Goal: Find specific page/section: Find specific page/section

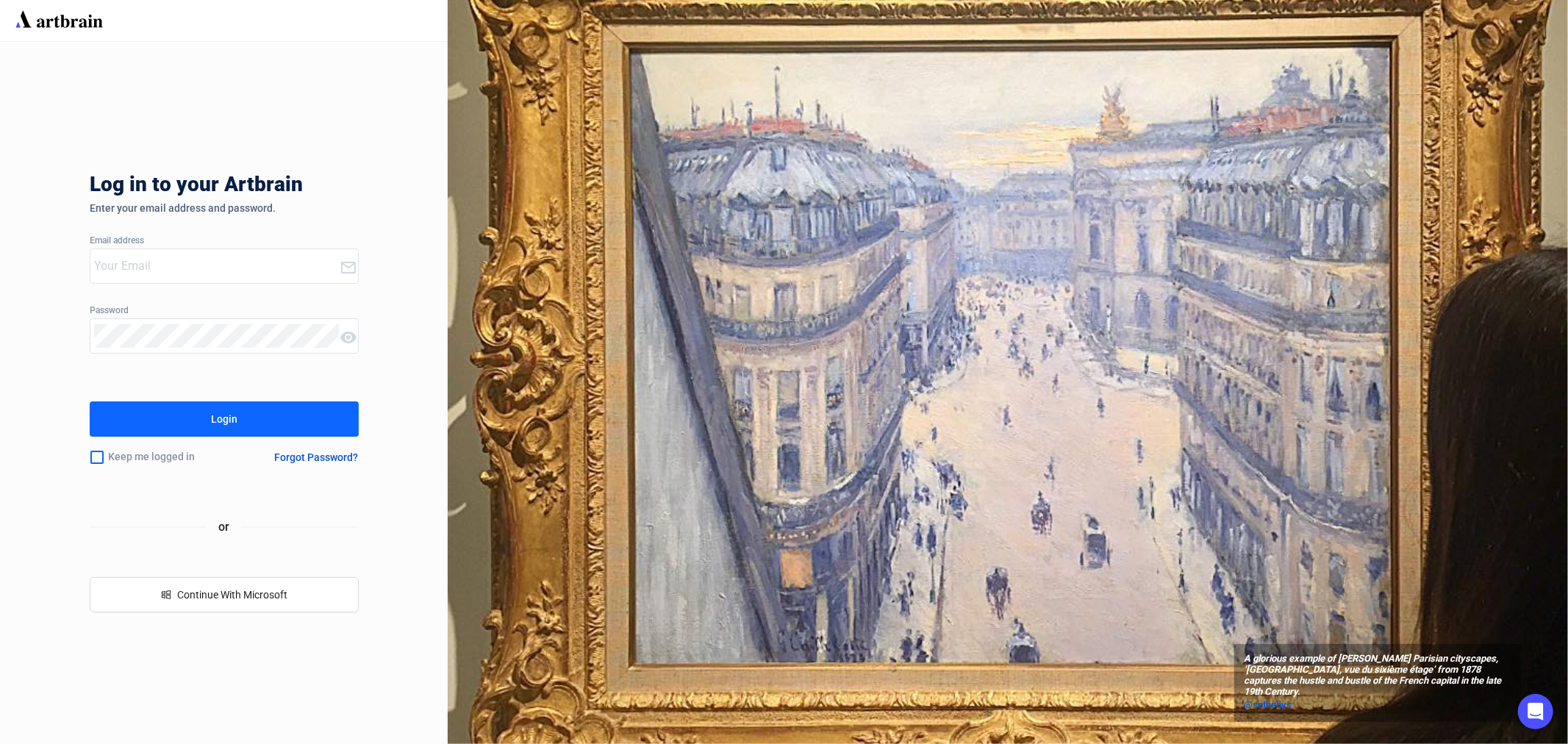
type input "[EMAIL_ADDRESS][PERSON_NAME][DOMAIN_NAME]"
click at [247, 420] on button "Login" at bounding box center [225, 419] width 269 height 35
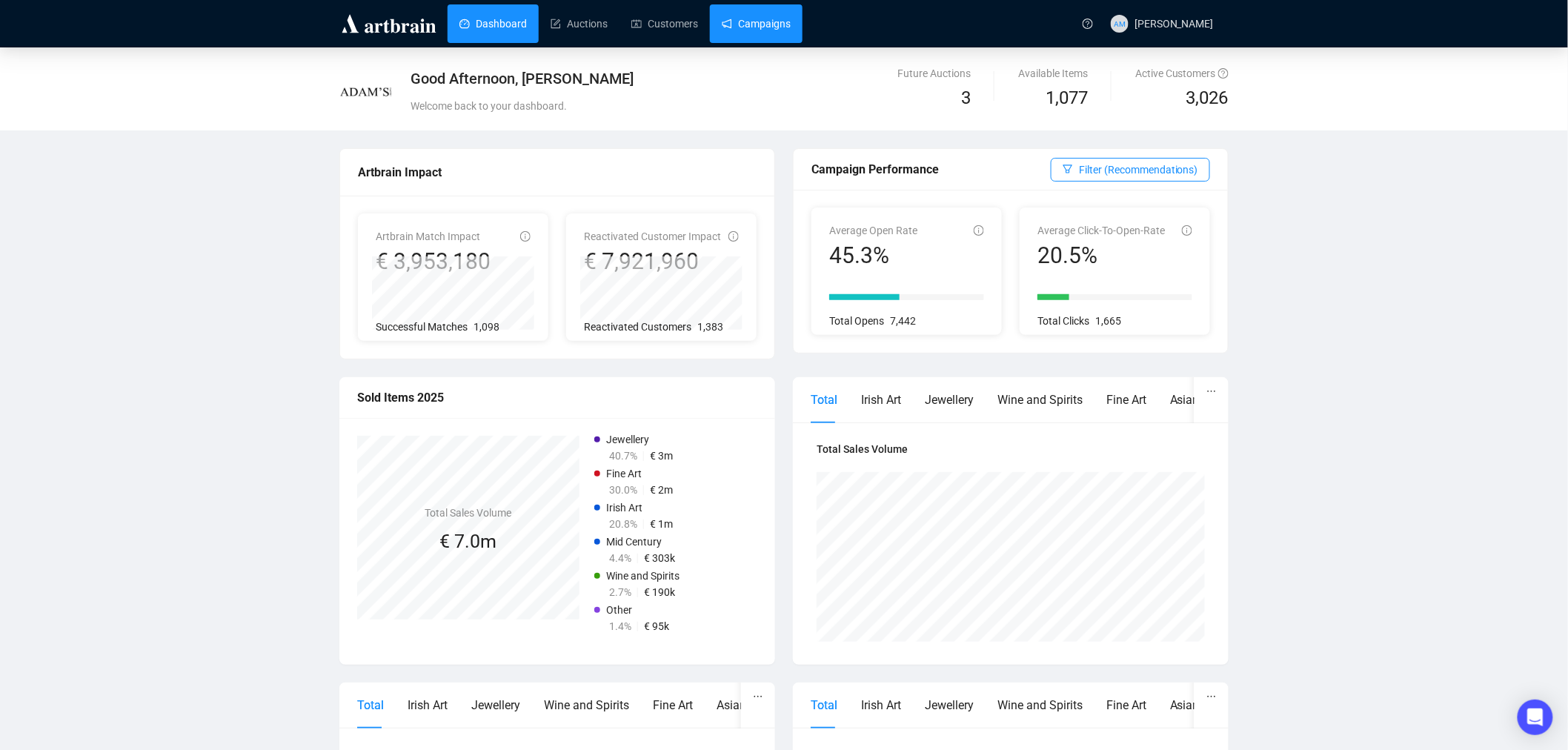
click at [761, 25] on link "Campaigns" at bounding box center [756, 23] width 69 height 38
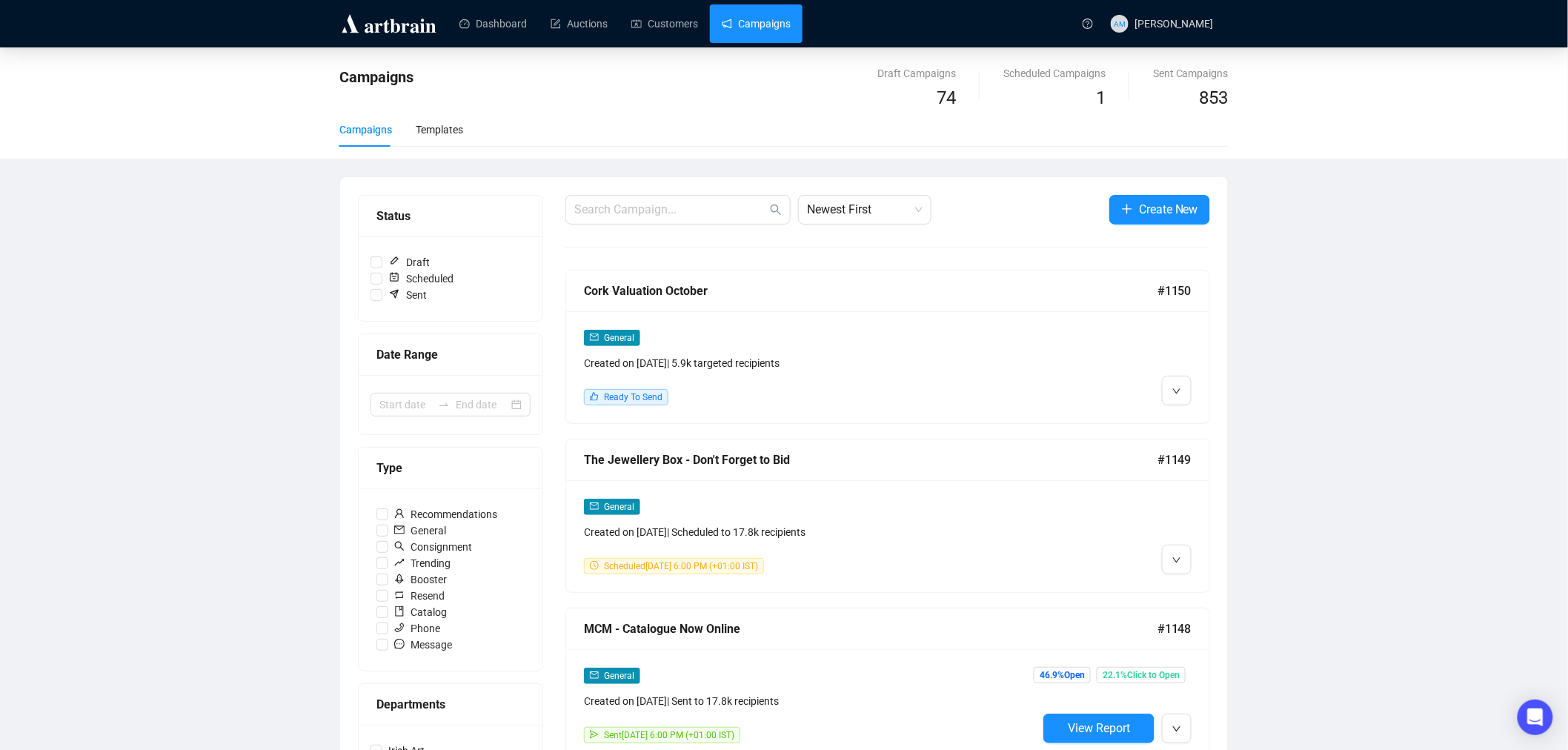
click at [372, 19] on img at bounding box center [389, 24] width 99 height 24
